Goal: Transaction & Acquisition: Download file/media

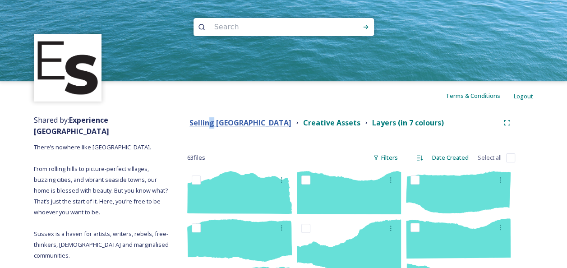
click at [210, 126] on strong "Selling [GEOGRAPHIC_DATA]" at bounding box center [240, 123] width 102 height 10
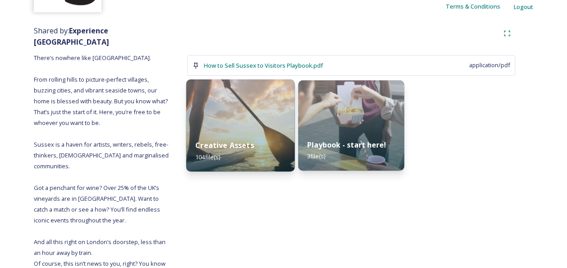
scroll to position [90, 0]
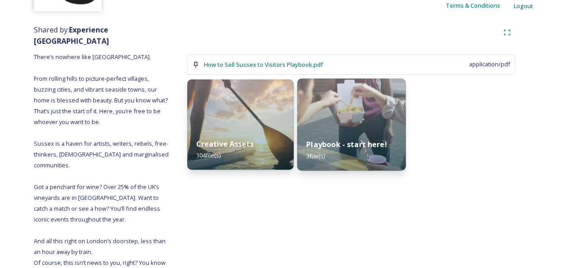
click at [358, 107] on img at bounding box center [351, 124] width 108 height 92
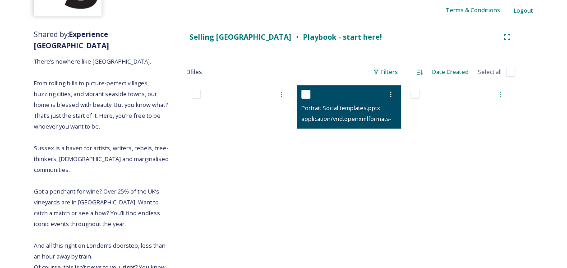
scroll to position [90, 0]
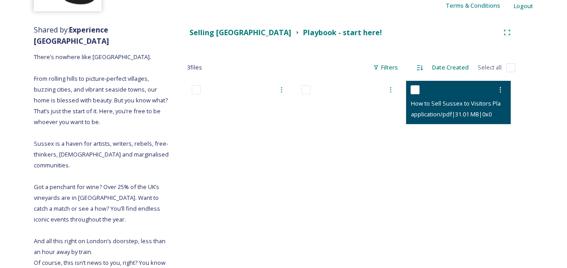
click at [470, 118] on span "application/pdf | 31.01 MB | 0 x 0" at bounding box center [450, 114] width 81 height 8
click at [451, 100] on span "How to Sell Sussex to Visitors Playbook.pdf" at bounding box center [468, 103] width 117 height 9
click at [474, 98] on div "How to Sell Sussex to Visitors Playbook.pdf" at bounding box center [459, 103] width 98 height 11
click at [499, 87] on icon at bounding box center [499, 89] width 7 height 7
click at [501, 109] on div "View File" at bounding box center [489, 110] width 37 height 18
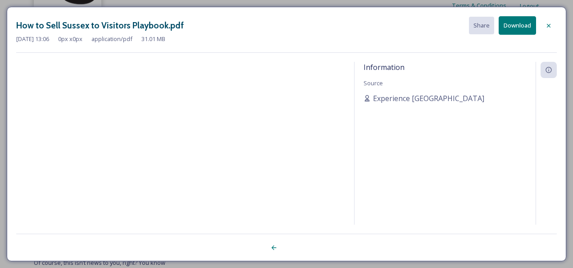
click at [515, 23] on button "Download" at bounding box center [517, 25] width 37 height 18
click at [517, 23] on button "Download" at bounding box center [517, 25] width 37 height 18
click at [545, 47] on div "How to Sell Sussex to Visitors Playbook.pdf Share Download Jun 10 2025 13:06 0 …" at bounding box center [286, 34] width 541 height 36
click at [549, 20] on div at bounding box center [549, 26] width 16 height 16
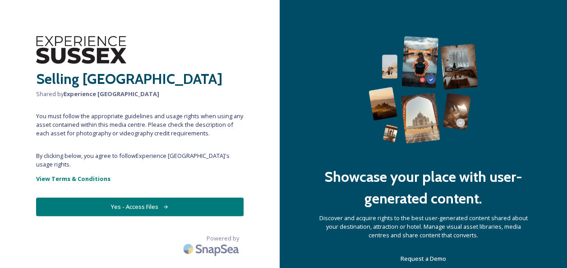
drag, startPoint x: 0, startPoint y: 0, endPoint x: 98, endPoint y: 195, distance: 218.1
click at [98, 197] on button "Yes - Access Files" at bounding box center [139, 206] width 207 height 18
